Goal: Task Accomplishment & Management: Manage account settings

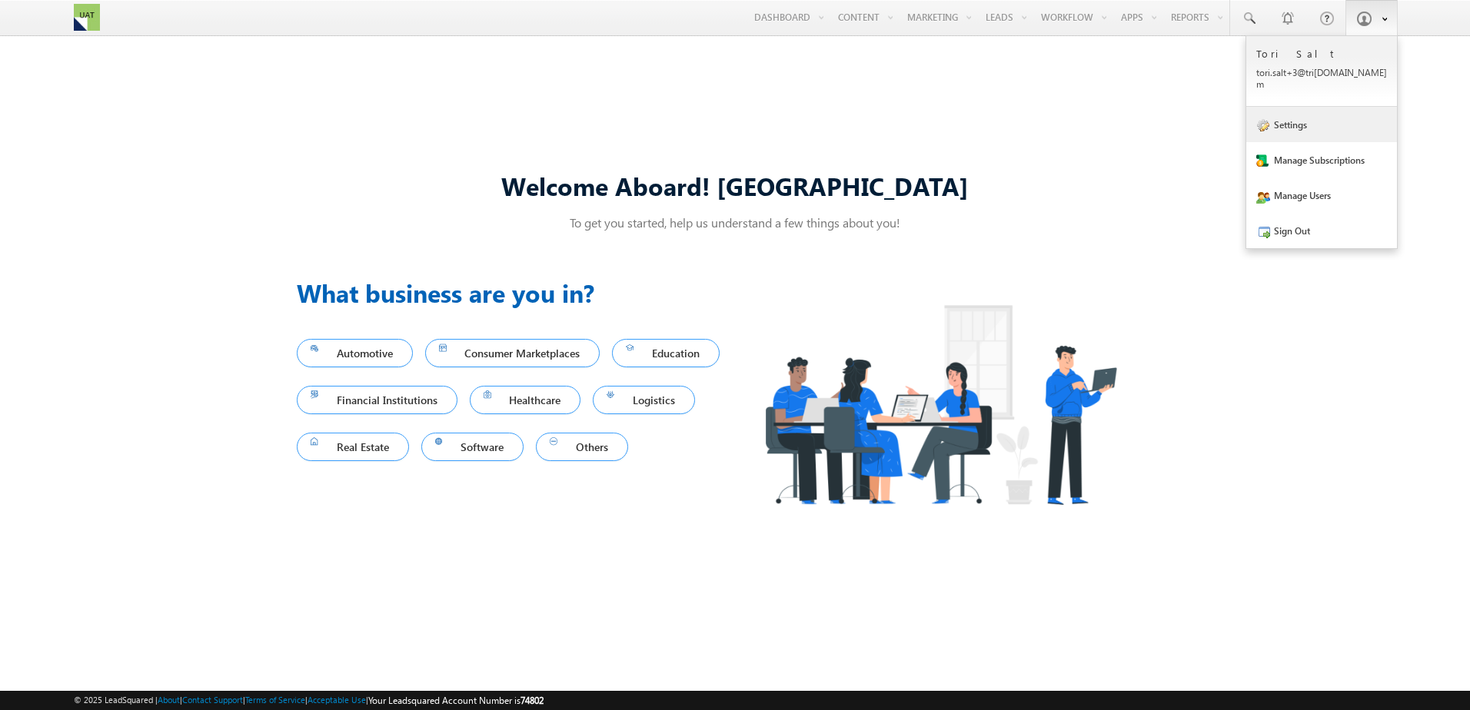
click at [1336, 114] on link "Settings" at bounding box center [1321, 124] width 151 height 35
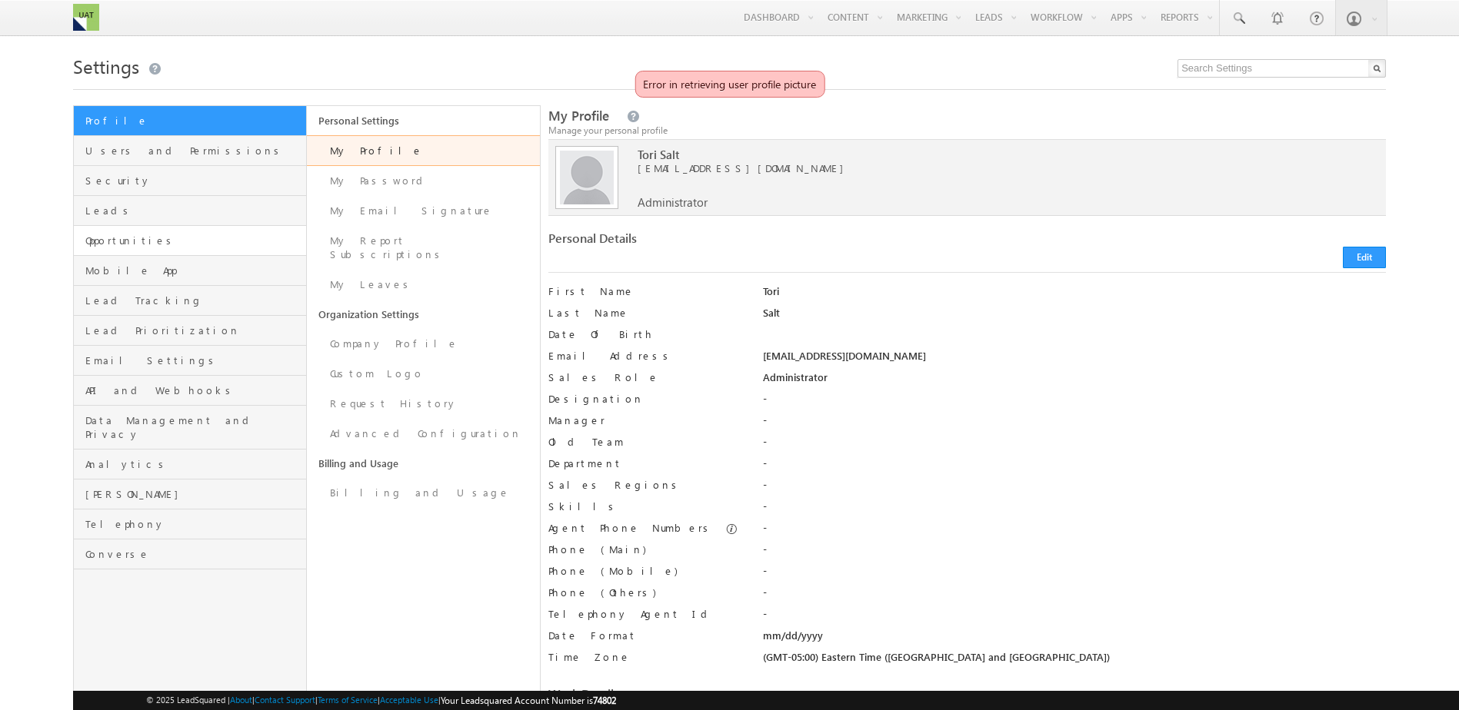
click at [125, 248] on link "Opportunities" at bounding box center [190, 241] width 232 height 30
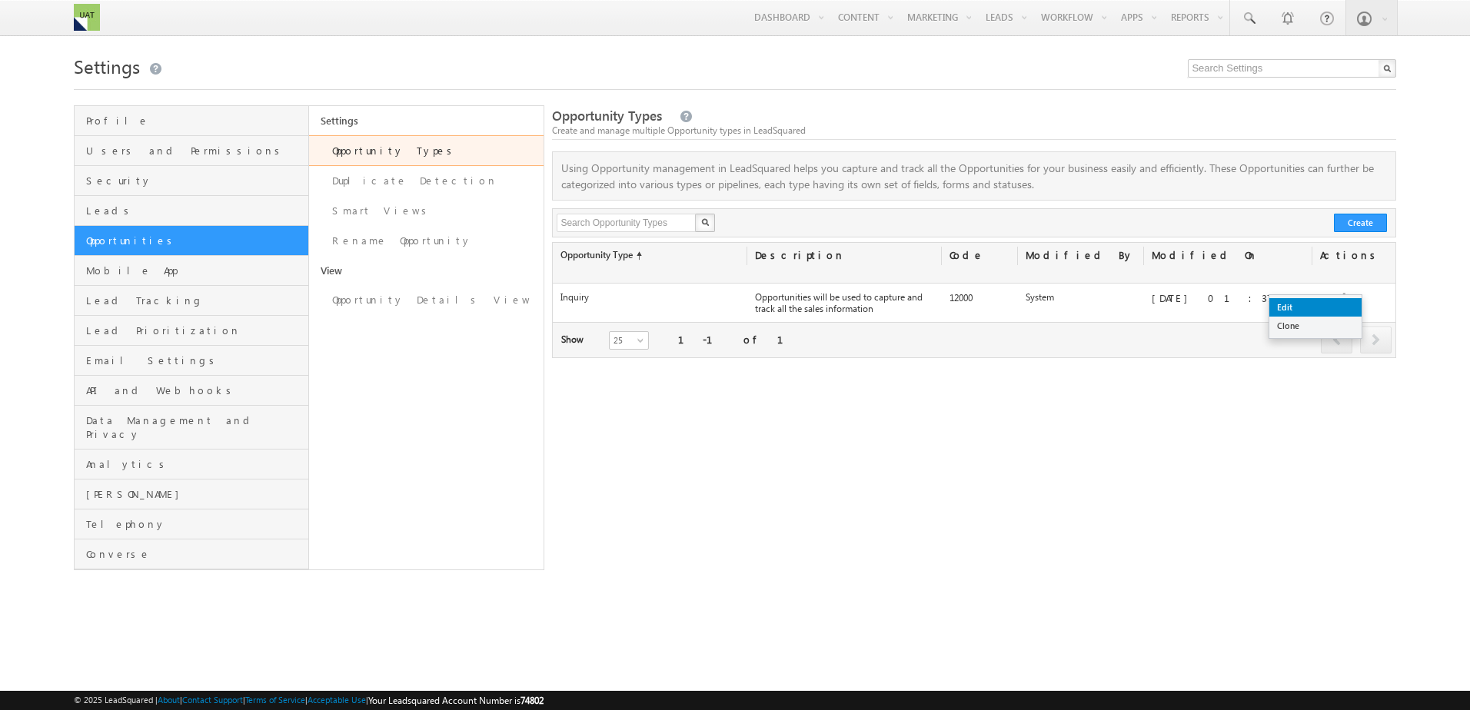
click at [1322, 308] on link "Edit" at bounding box center [1315, 307] width 92 height 18
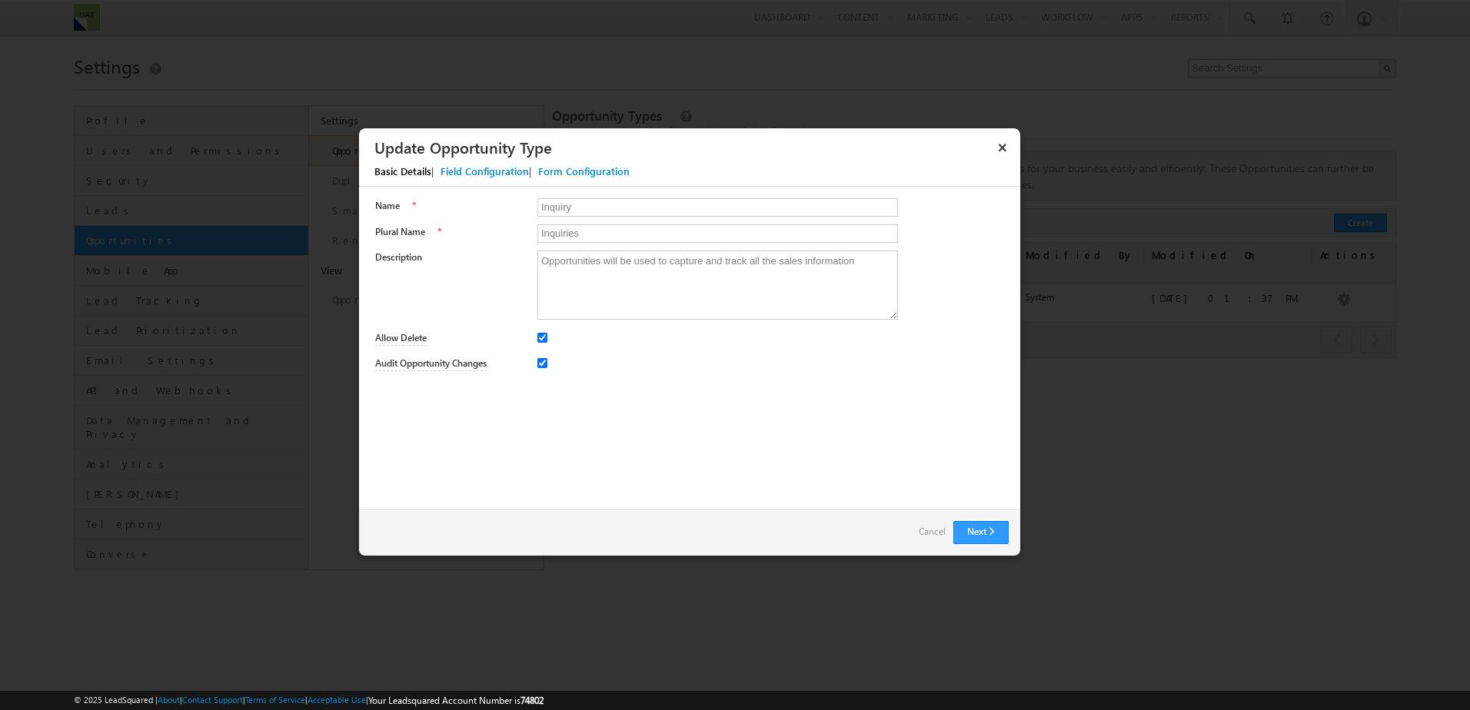
click at [470, 168] on div "Field Configuration" at bounding box center [485, 172] width 88 height 14
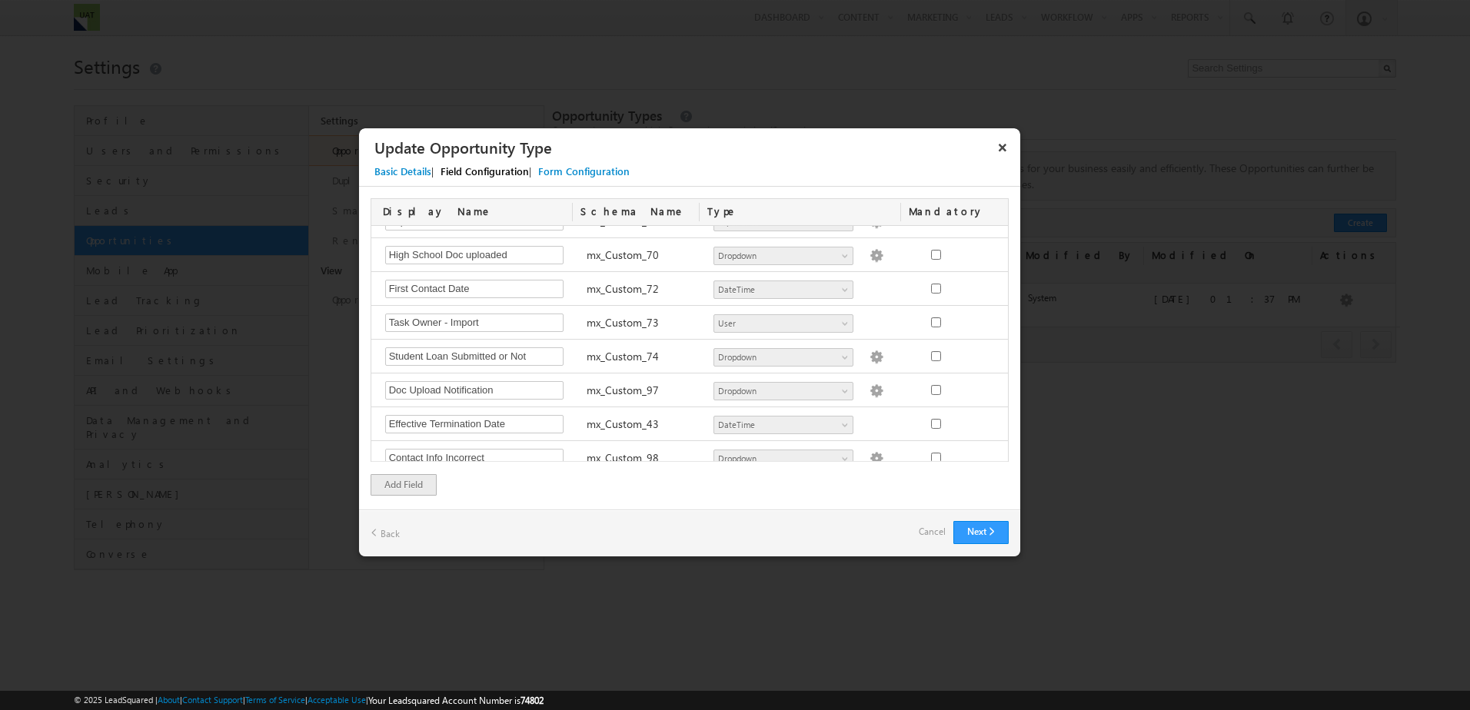
scroll to position [3215, 0]
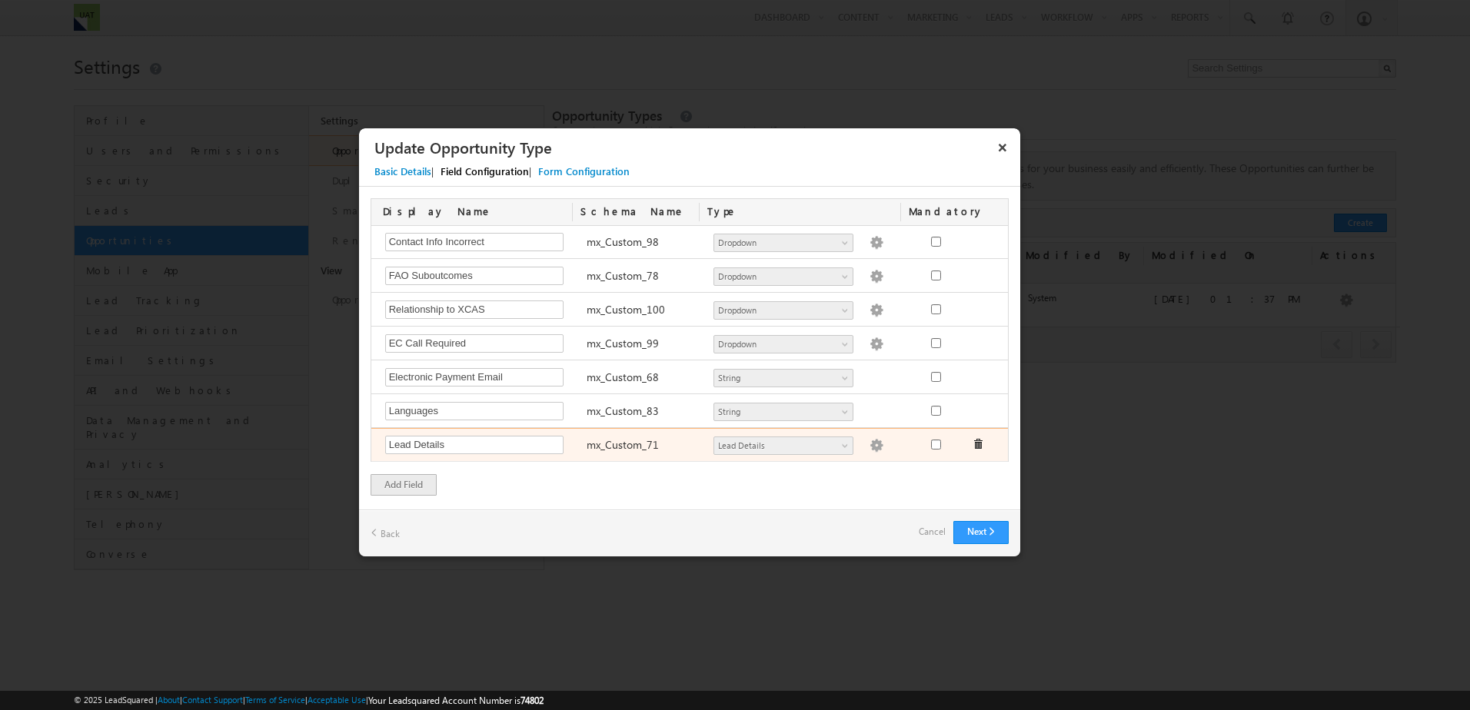
click at [870, 448] on img at bounding box center [877, 446] width 14 height 14
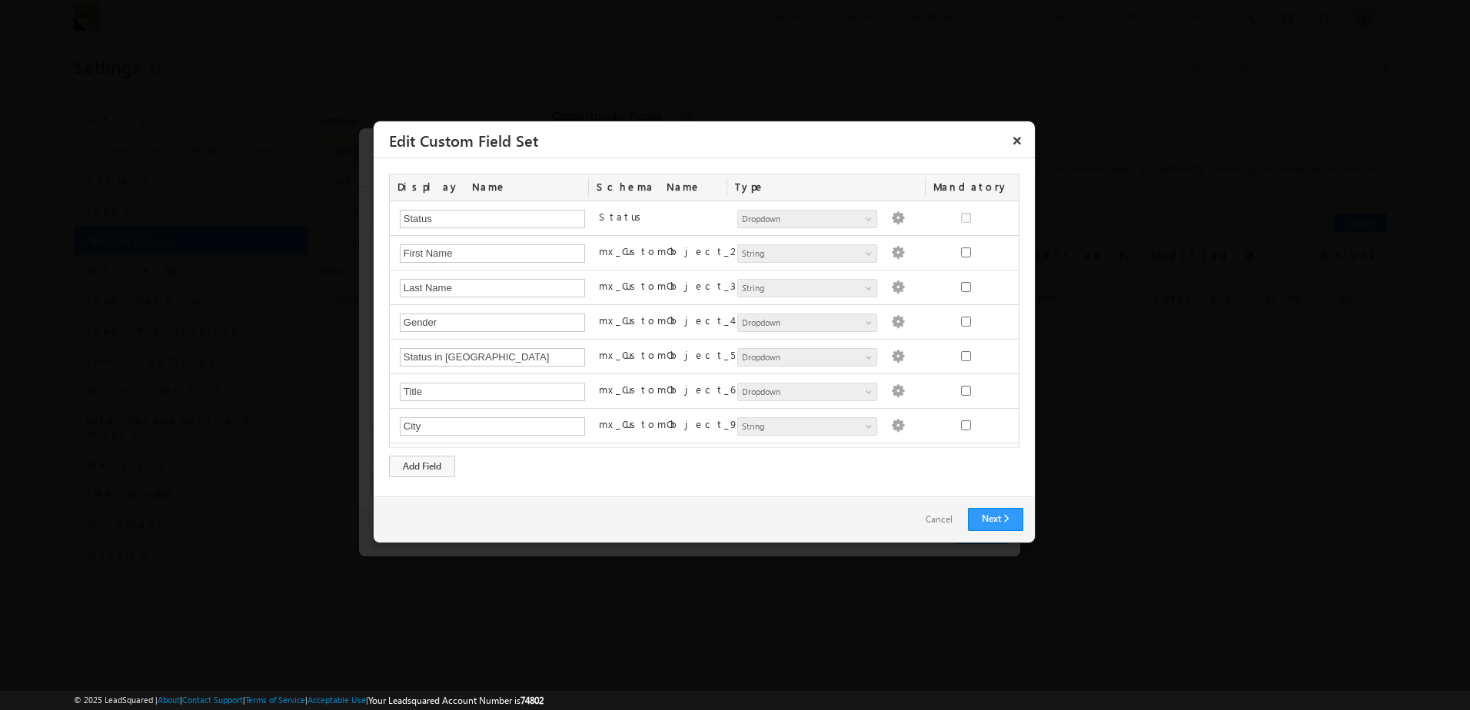
scroll to position [757, 0]
click at [445, 464] on div "Add Field" at bounding box center [422, 467] width 66 height 22
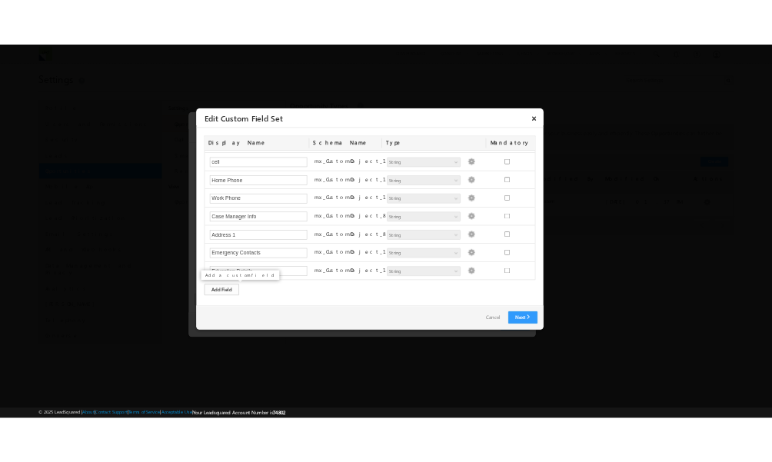
scroll to position [791, 0]
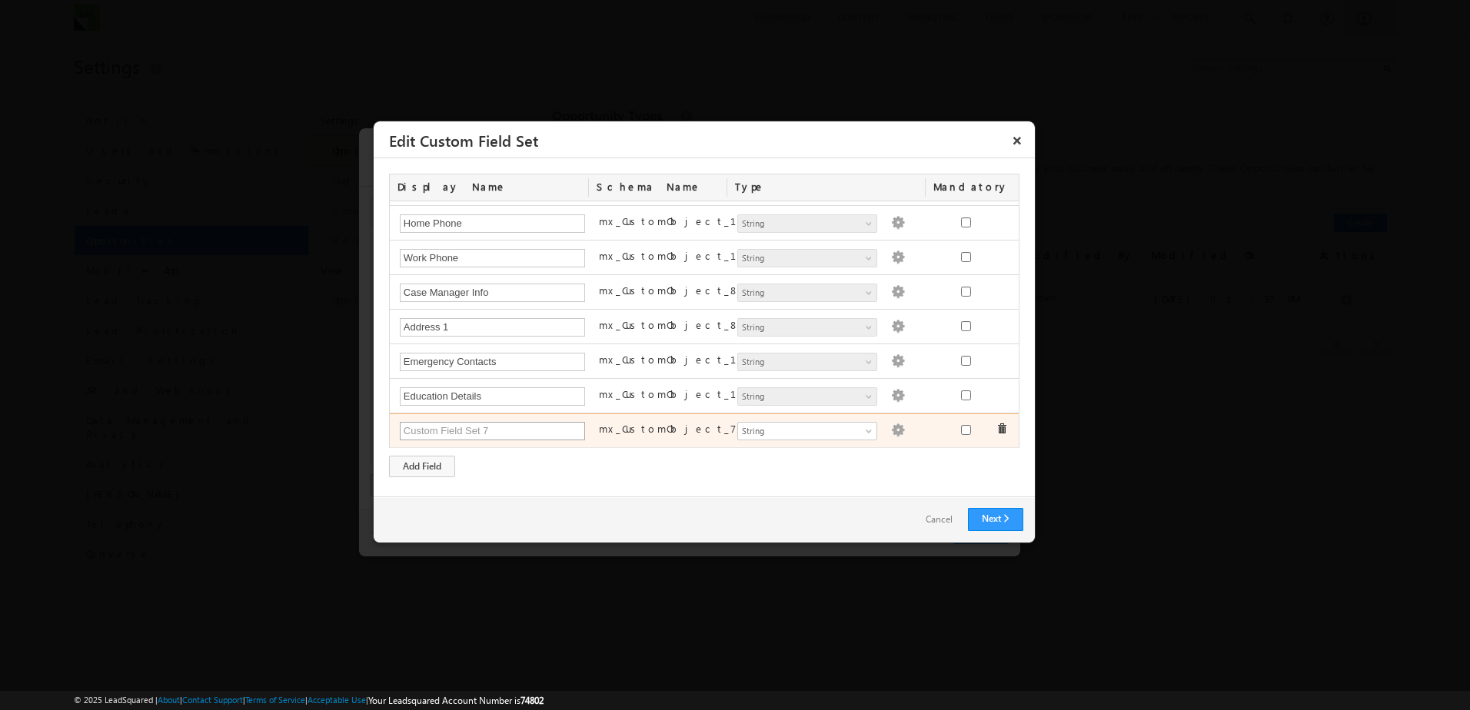
click at [524, 434] on input "text" at bounding box center [493, 431] width 186 height 18
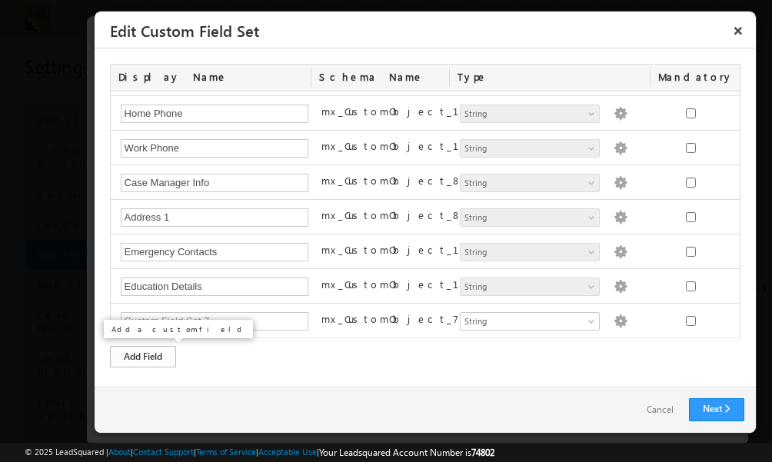
click at [147, 359] on div "Add Field" at bounding box center [143, 357] width 66 height 22
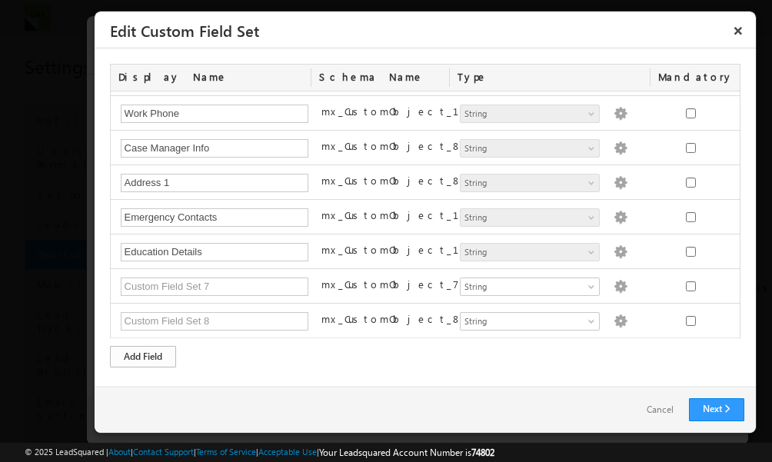
click at [161, 351] on div "Add Field" at bounding box center [143, 357] width 66 height 22
click at [145, 351] on div "Add Field" at bounding box center [143, 357] width 66 height 22
click at [245, 352] on div "Display Name Schema Name Type Mandatory Status Status Number String DateTime Da…" at bounding box center [425, 216] width 630 height 304
click at [405, 347] on div "Display Name Schema Name Type Mandatory Status Status Number String DateTime Da…" at bounding box center [425, 216] width 630 height 304
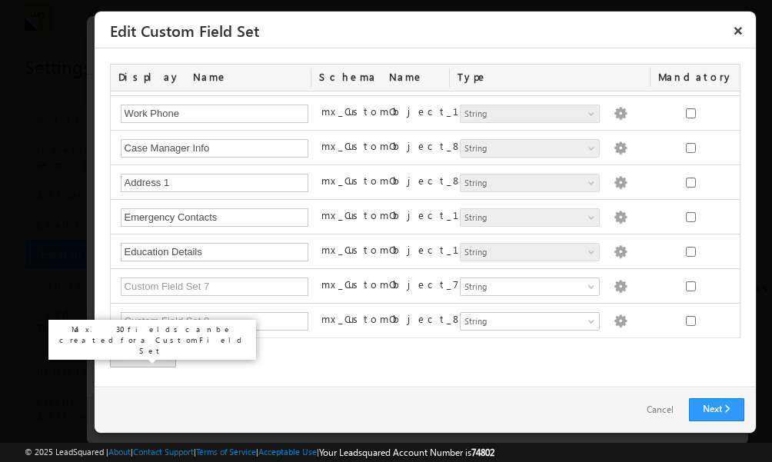
click at [165, 361] on div "Add Field" at bounding box center [143, 357] width 66 height 22
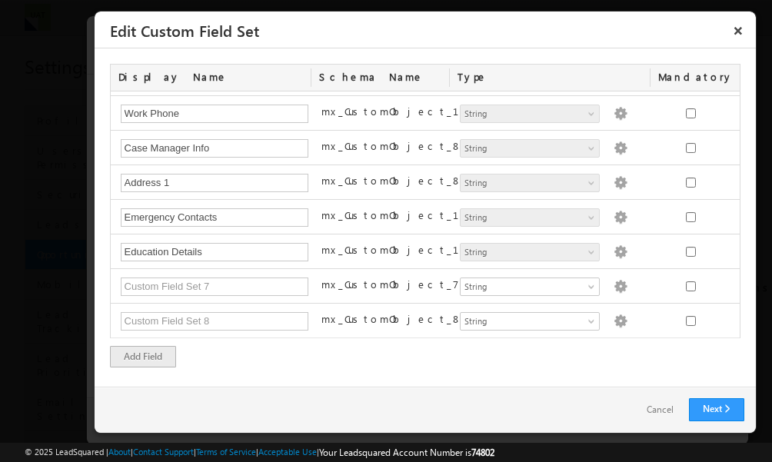
click at [128, 358] on div "Add Field" at bounding box center [143, 357] width 66 height 22
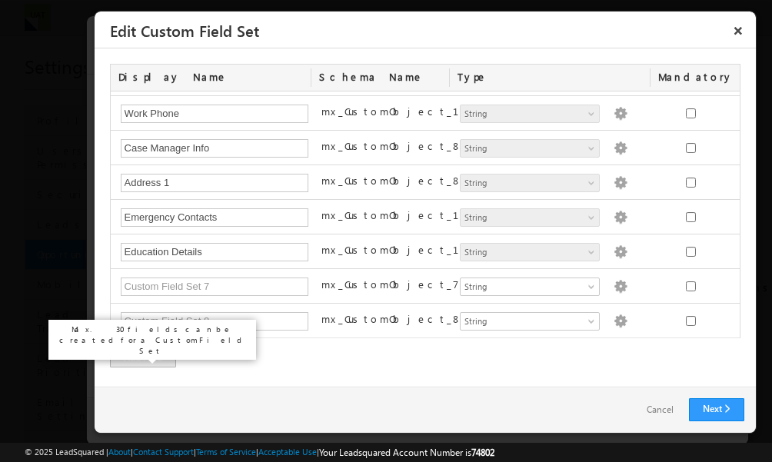
click at [147, 352] on div "Add Field" at bounding box center [143, 357] width 66 height 22
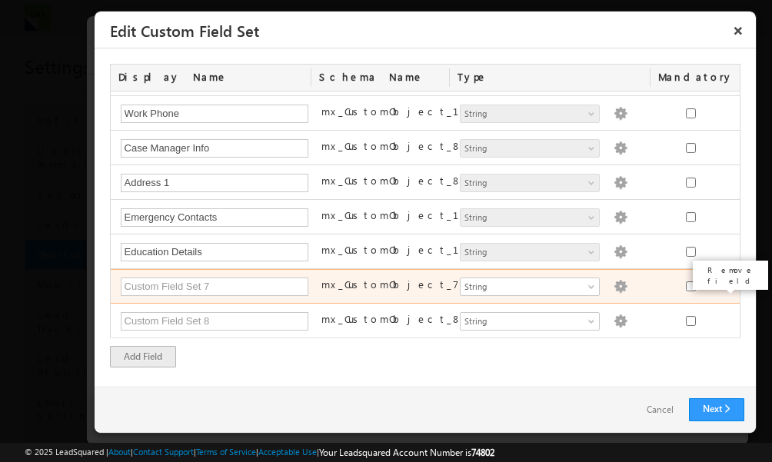
click at [720, 288] on span at bounding box center [725, 284] width 11 height 11
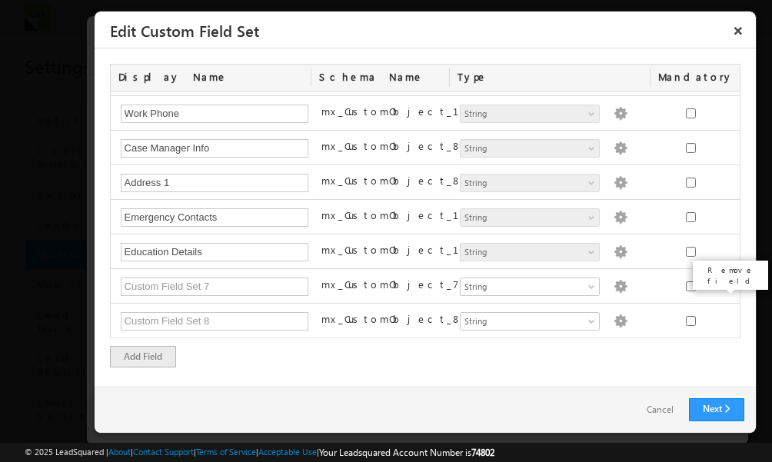
click at [714, 281] on div "Remove field" at bounding box center [730, 275] width 83 height 37
click at [444, 341] on div "Display Name Schema Name Type Mandatory Status Status Number String DateTime Da…" at bounding box center [425, 216] width 630 height 304
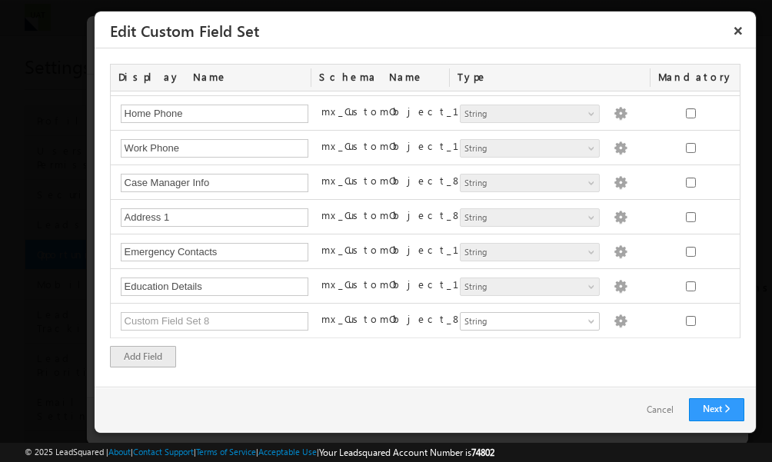
scroll to position [791, 0]
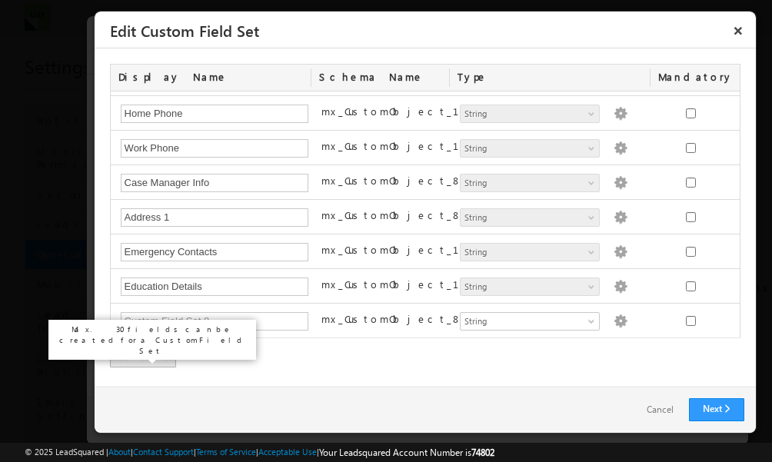
click at [148, 355] on div "Add Field" at bounding box center [143, 357] width 66 height 22
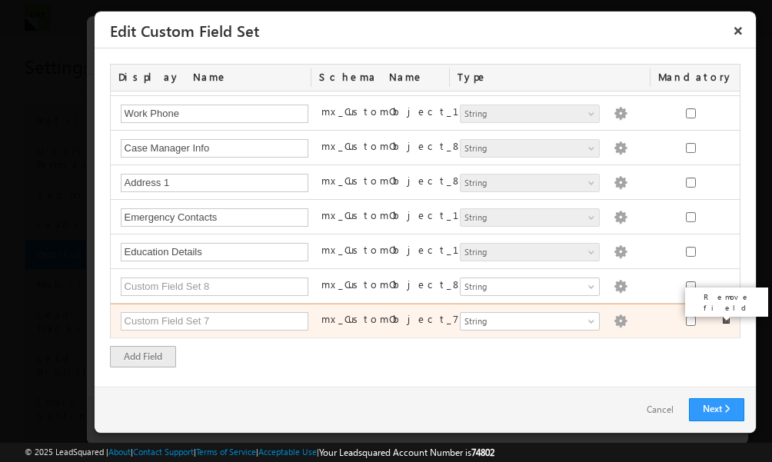
click at [720, 315] on span at bounding box center [725, 319] width 11 height 11
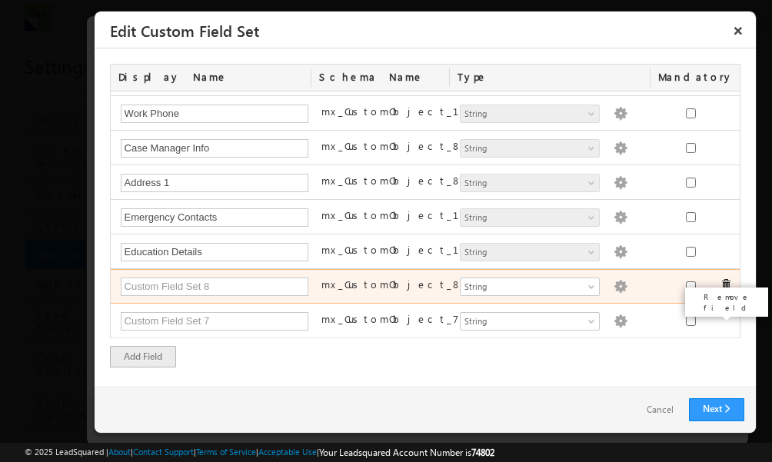
click at [714, 318] on body "Menu Tori Salt tori. salt+ 3@tri os.co m" at bounding box center [386, 338] width 772 height 677
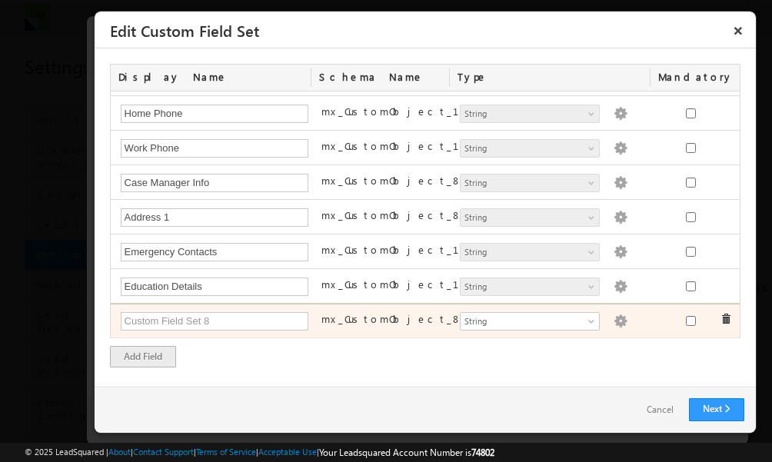
scroll to position [791, 0]
click at [720, 318] on span at bounding box center [725, 319] width 11 height 11
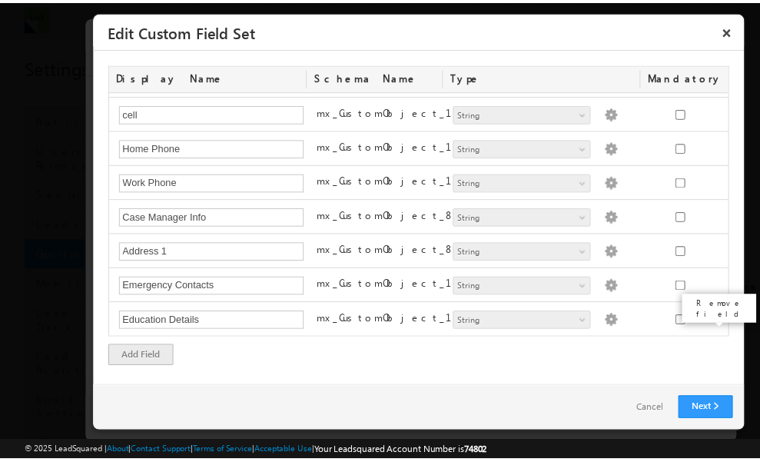
scroll to position [757, 0]
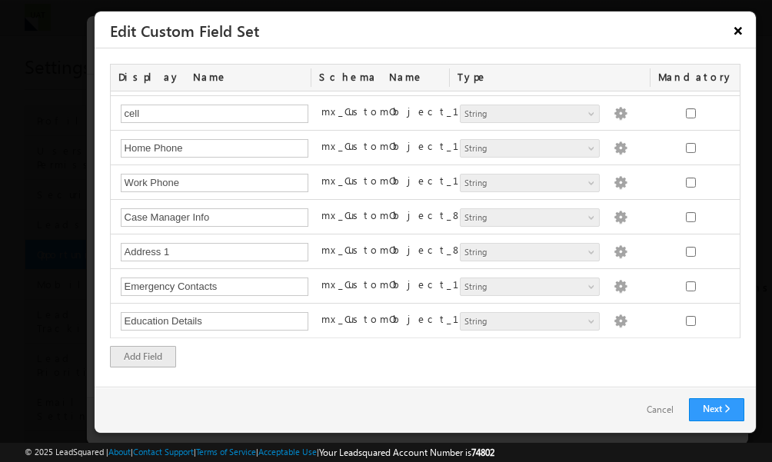
click at [736, 28] on button "×" at bounding box center [738, 30] width 25 height 27
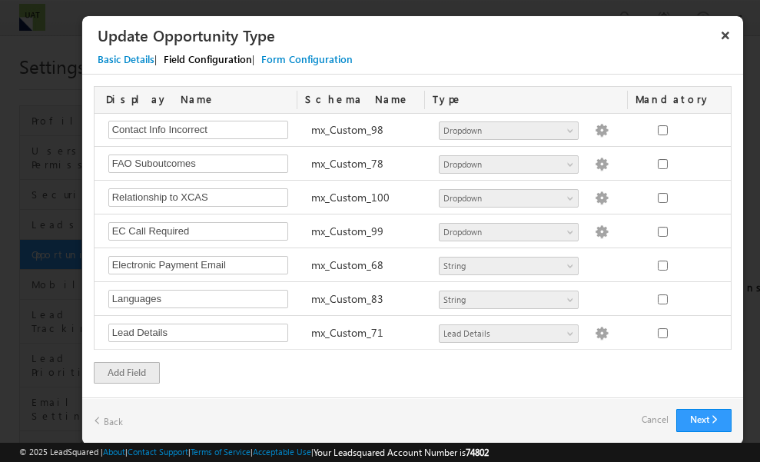
click at [736, 28] on button "×" at bounding box center [726, 35] width 25 height 27
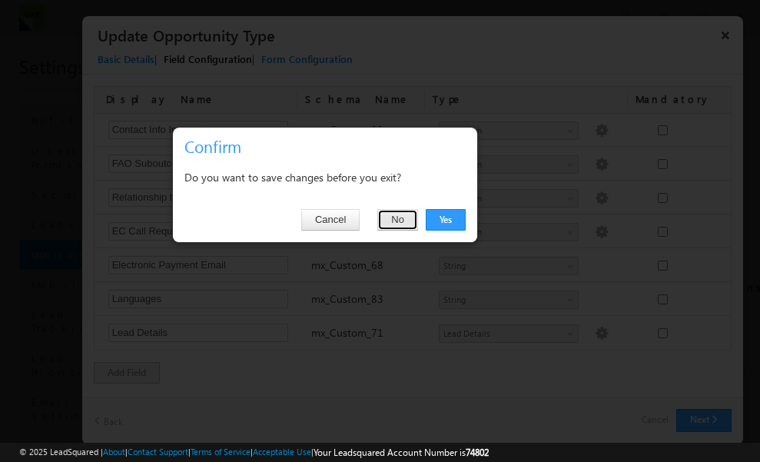
click at [398, 225] on button "No" at bounding box center [398, 220] width 41 height 22
